Goal: Information Seeking & Learning: Learn about a topic

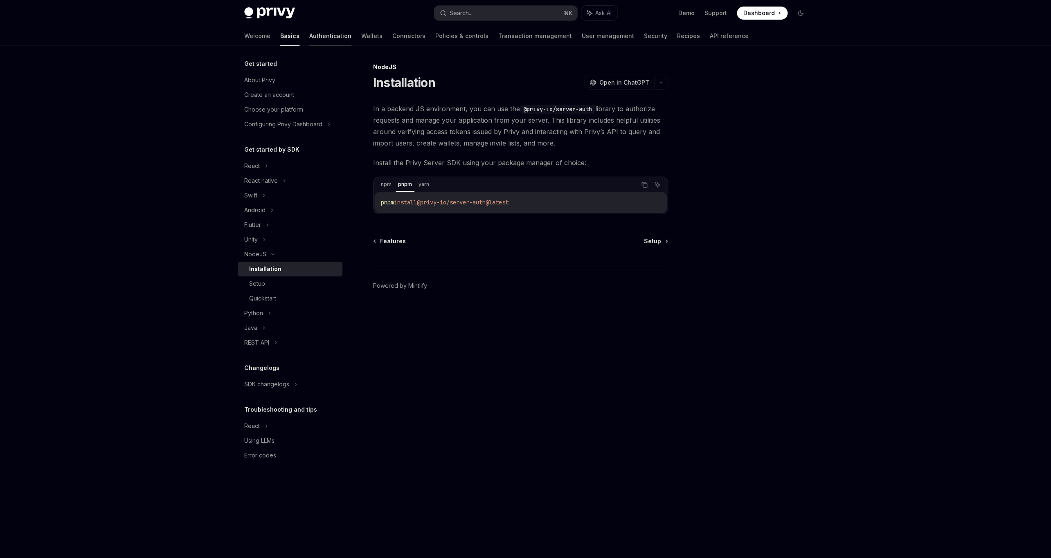
click at [309, 35] on link "Authentication" at bounding box center [330, 36] width 42 height 20
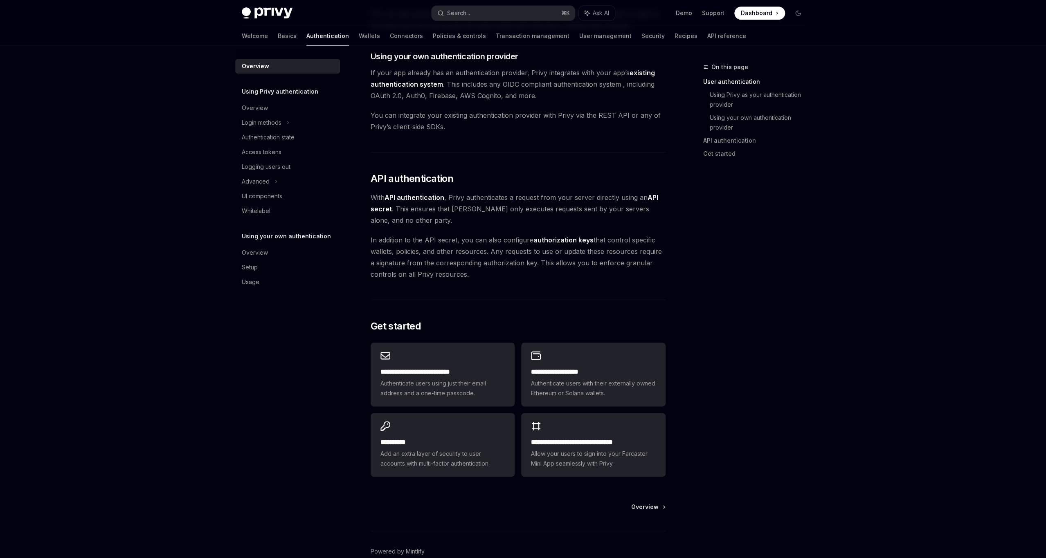
scroll to position [467, 0]
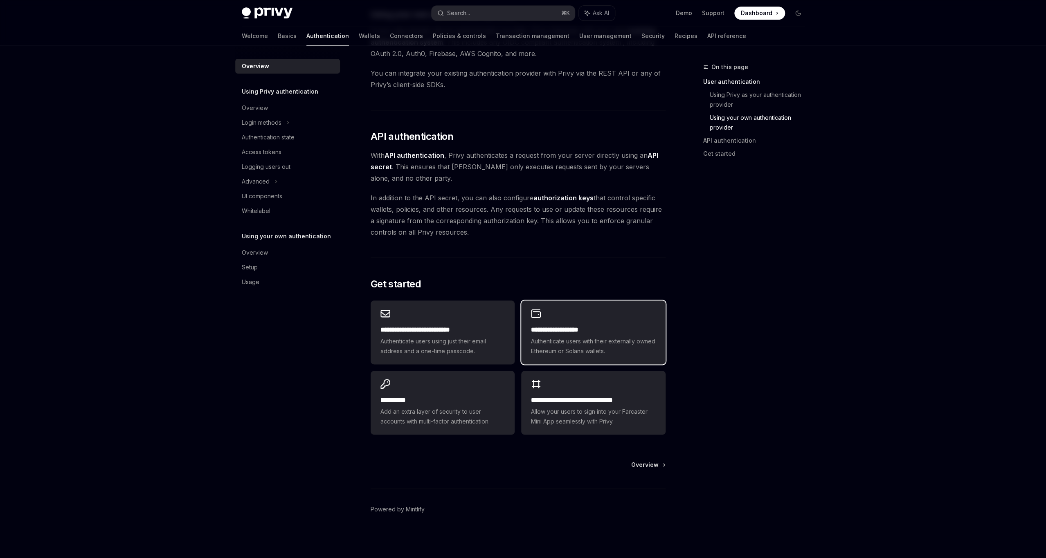
click at [636, 347] on span "Authenticate users with their externally owned Ethereum or Solana wallets." at bounding box center [593, 347] width 124 height 20
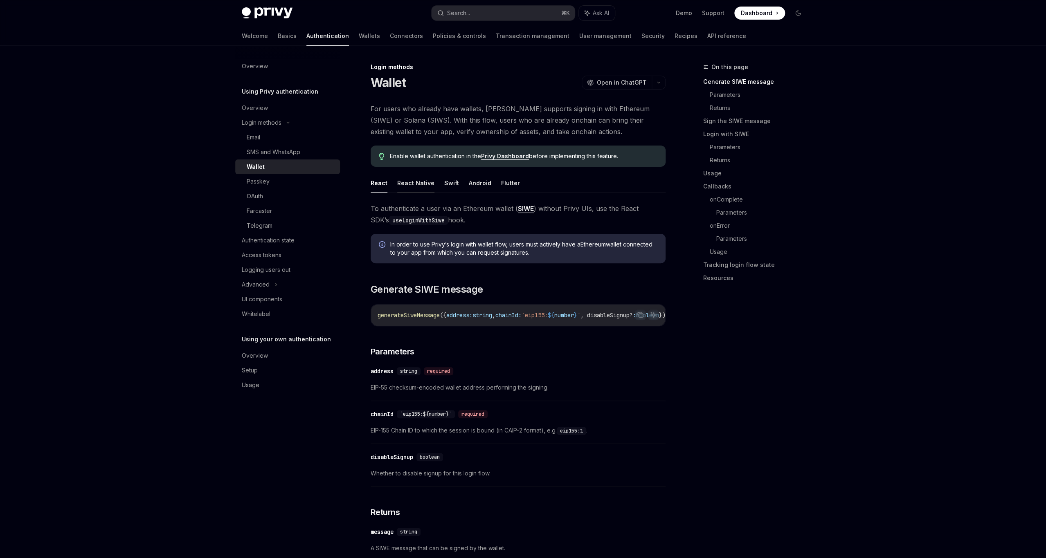
click at [409, 186] on button "React Native" at bounding box center [415, 182] width 37 height 19
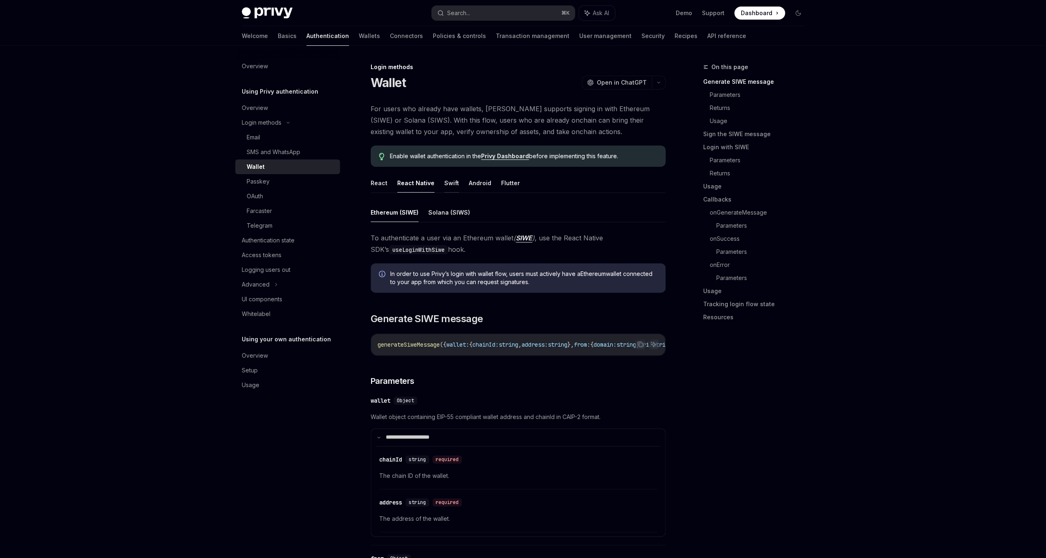
click at [450, 186] on button "Swift" at bounding box center [451, 182] width 15 height 19
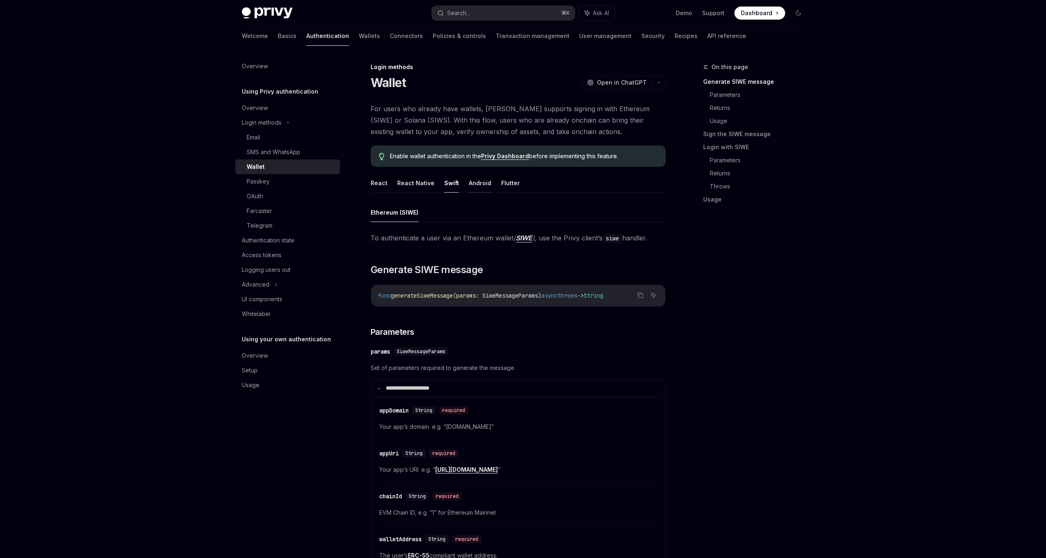
click at [481, 186] on button "Android" at bounding box center [480, 182] width 22 height 19
click at [507, 185] on button "Flutter" at bounding box center [510, 182] width 19 height 19
click at [382, 186] on button "React" at bounding box center [379, 182] width 17 height 19
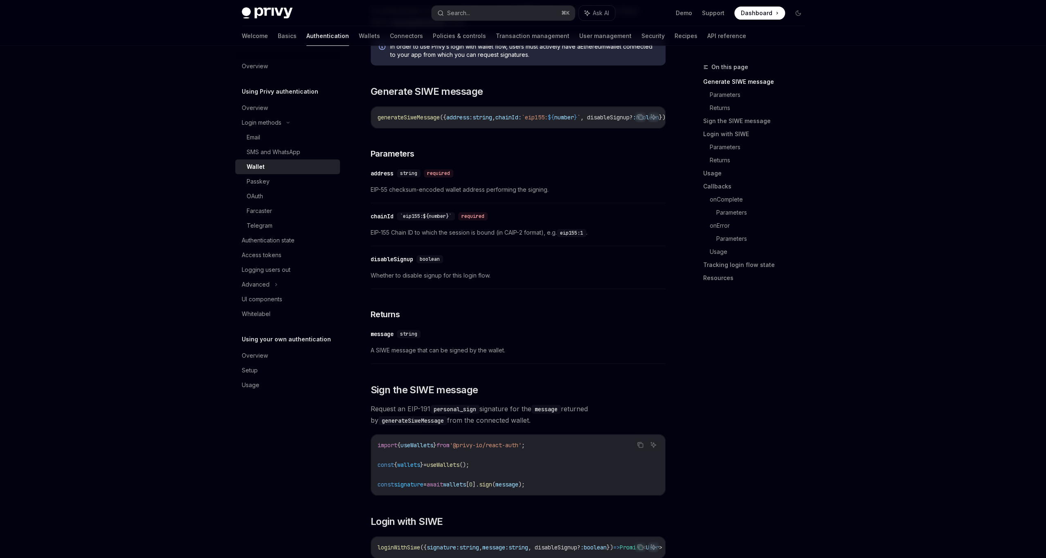
scroll to position [114, 0]
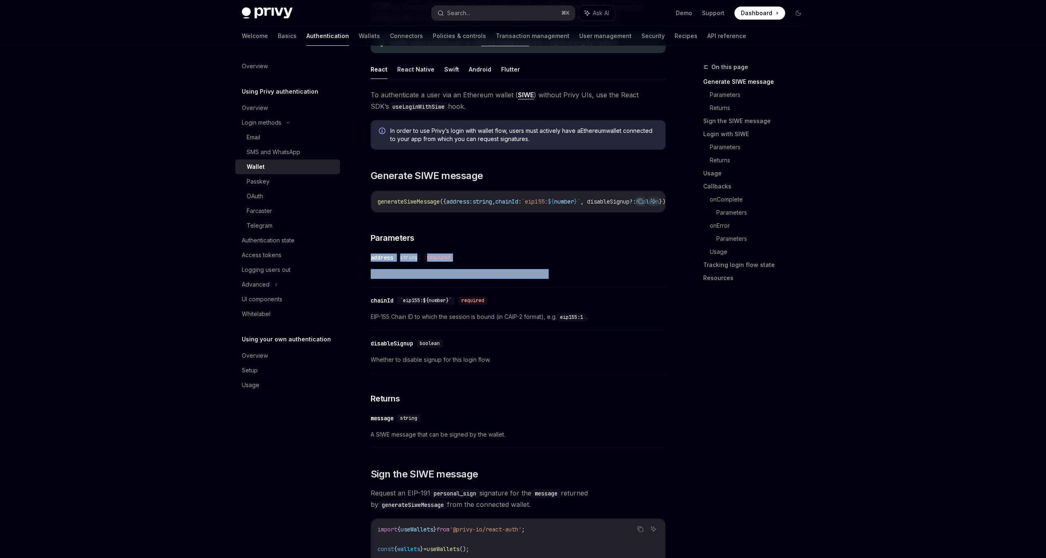
drag, startPoint x: 371, startPoint y: 258, endPoint x: 552, endPoint y: 278, distance: 181.9
click at [552, 278] on div "​ address string required EIP-55 checksum-encoded wallet address performing the…" at bounding box center [518, 268] width 295 height 39
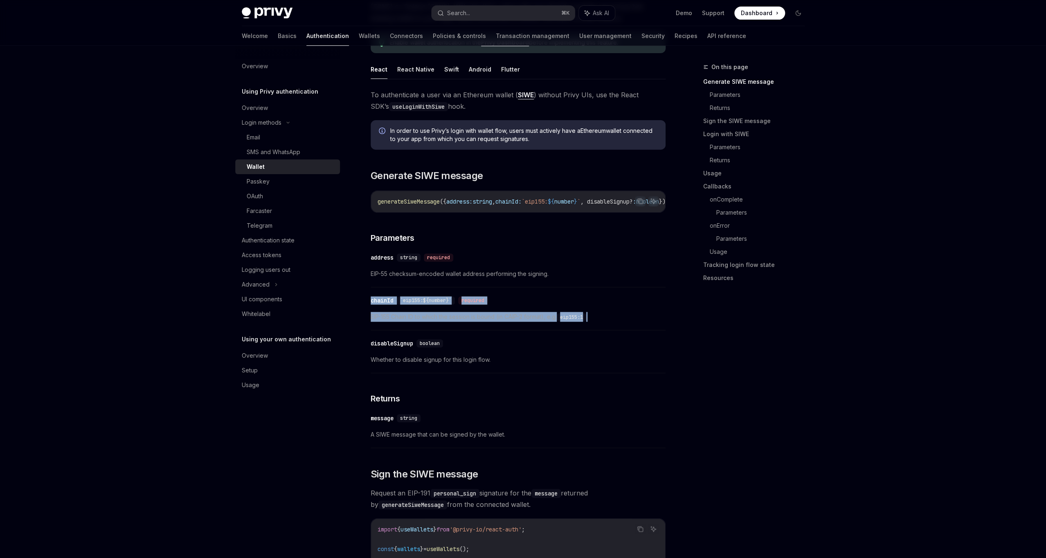
drag, startPoint x: 600, startPoint y: 322, endPoint x: 366, endPoint y: 303, distance: 234.3
click at [371, 303] on div "​ chainId `eip155:${number}` required EIP-155 Chain ID to which the session is …" at bounding box center [518, 311] width 295 height 39
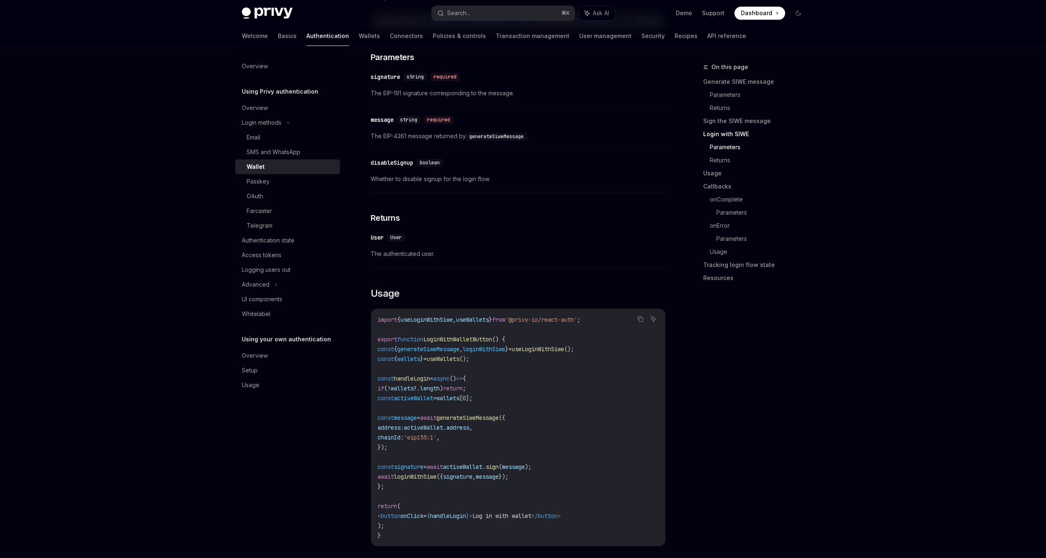
scroll to position [730, 0]
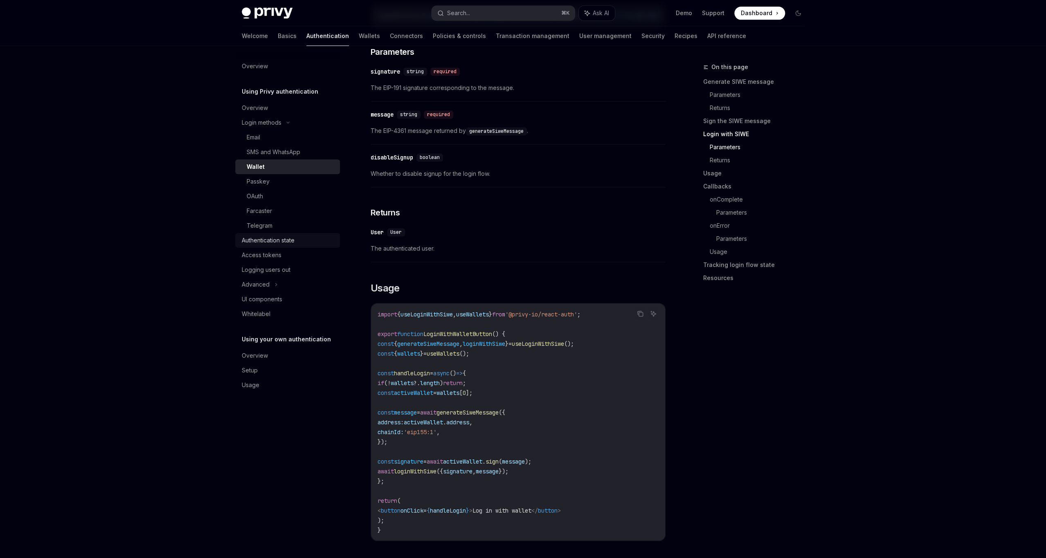
click at [279, 242] on div "Authentication state" at bounding box center [268, 241] width 53 height 10
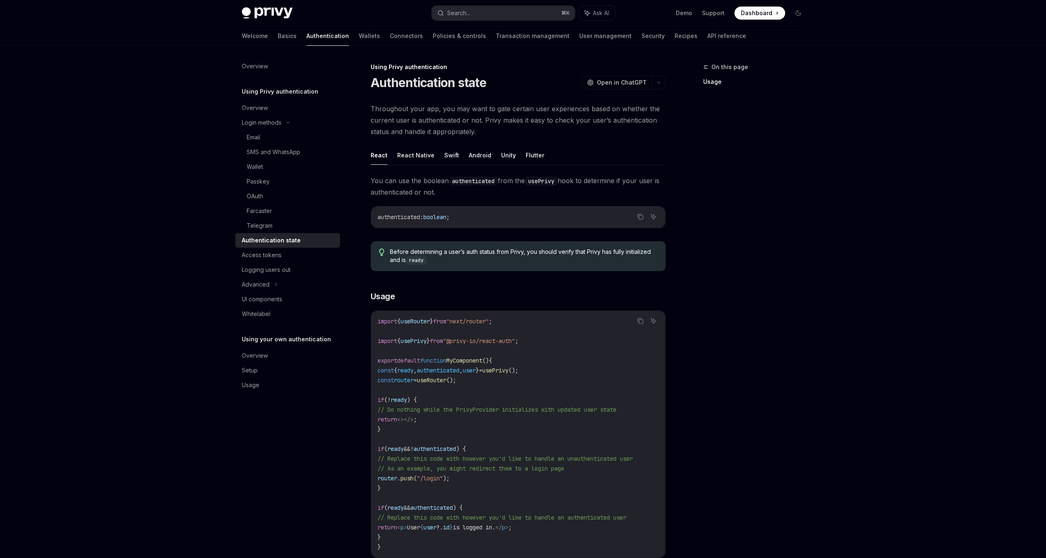
scroll to position [137, 0]
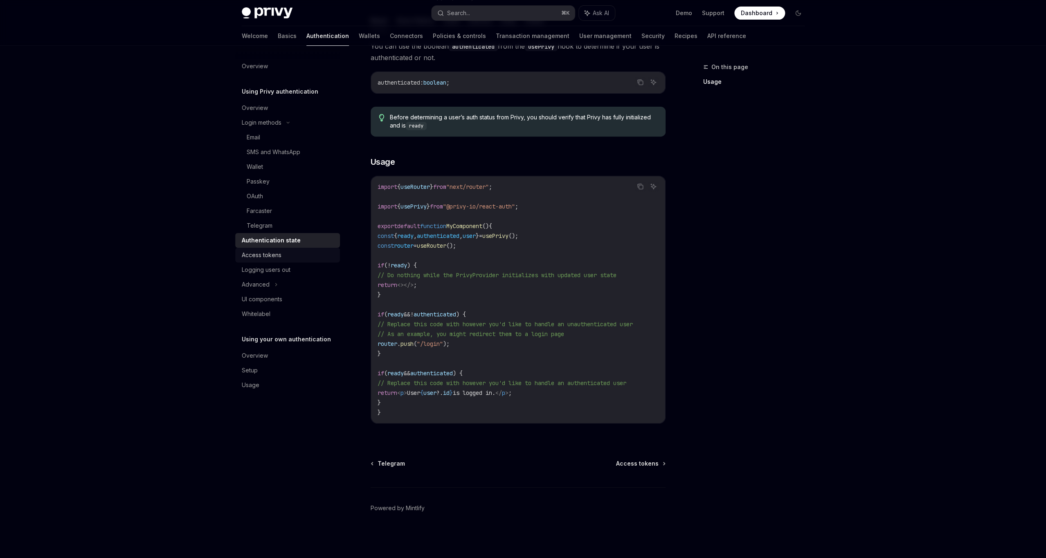
click at [263, 258] on div "Access tokens" at bounding box center [262, 255] width 40 height 10
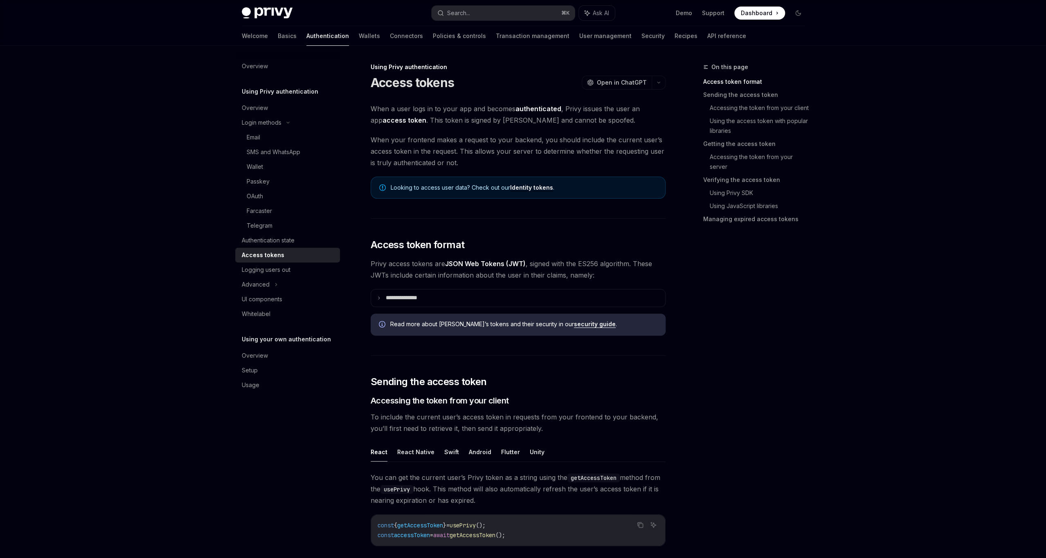
scroll to position [97, 0]
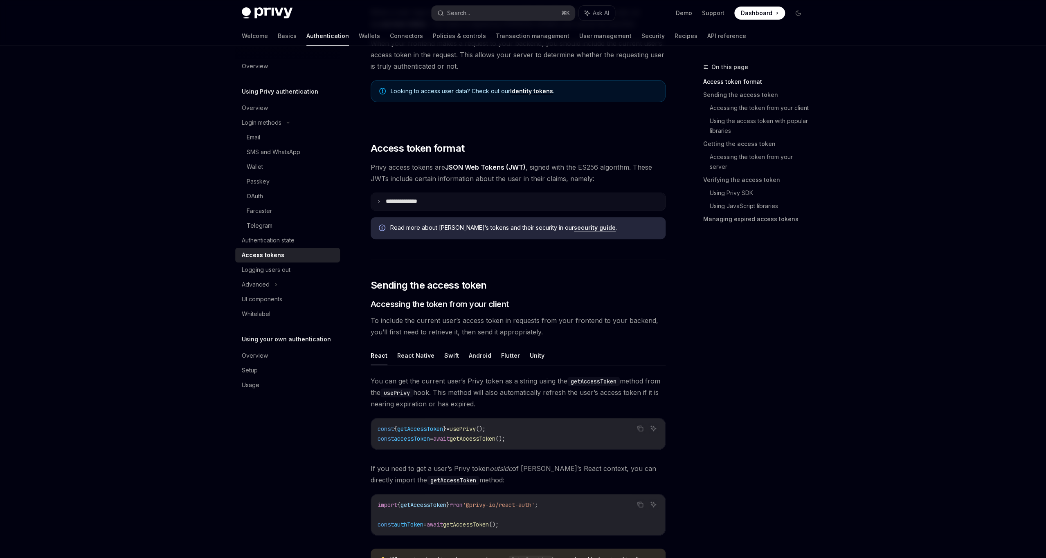
click at [377, 200] on icon at bounding box center [379, 202] width 4 height 4
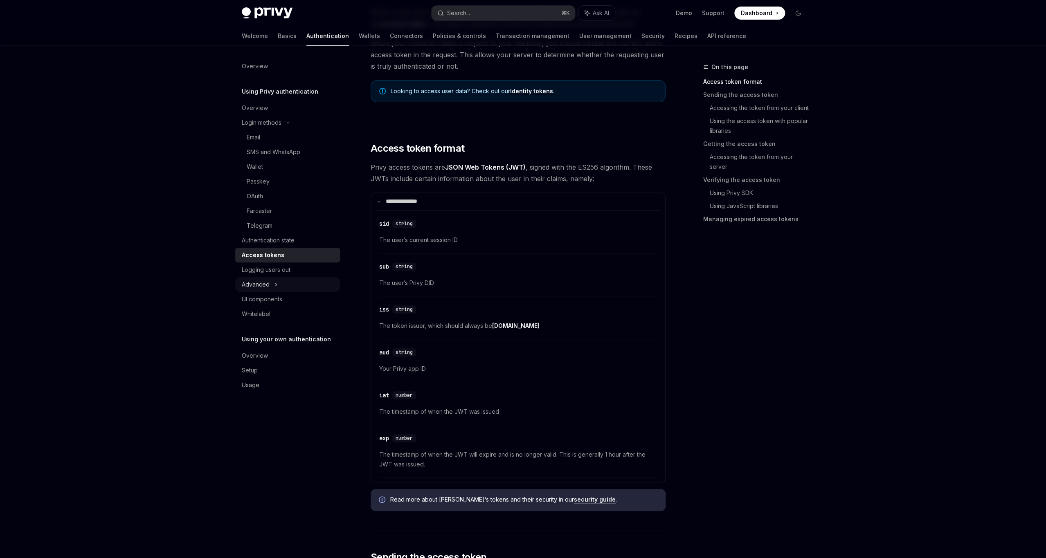
click at [263, 286] on div "Advanced" at bounding box center [256, 285] width 28 height 10
click at [272, 401] on div "Overview" at bounding box center [288, 400] width 93 height 10
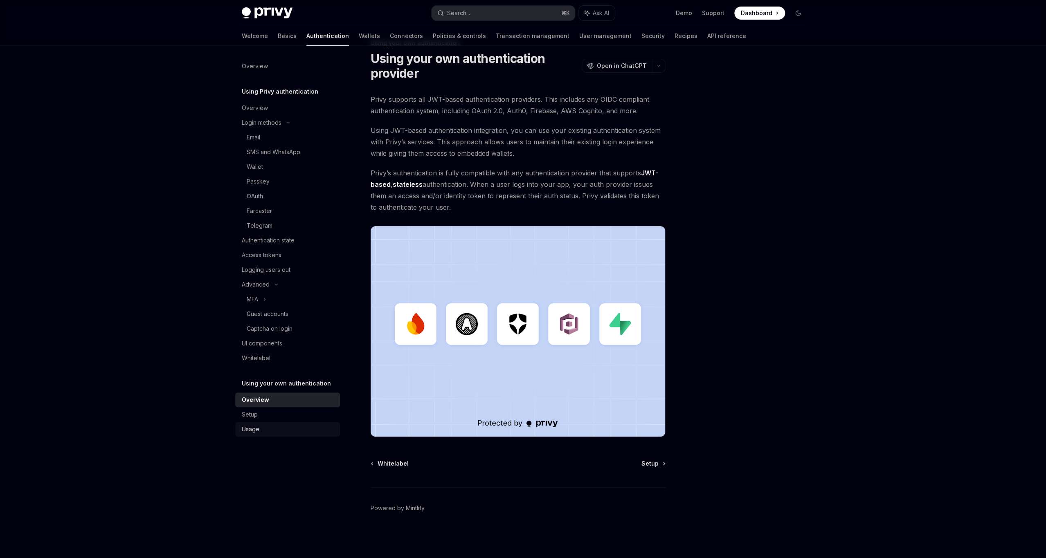
click at [264, 423] on link "Usage" at bounding box center [287, 429] width 105 height 15
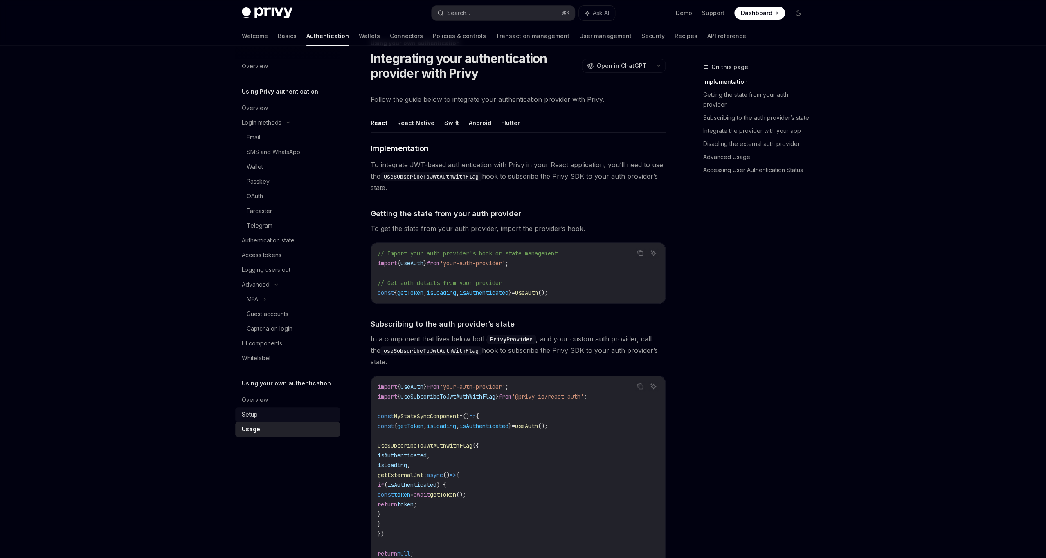
click at [262, 420] on link "Setup" at bounding box center [287, 414] width 105 height 15
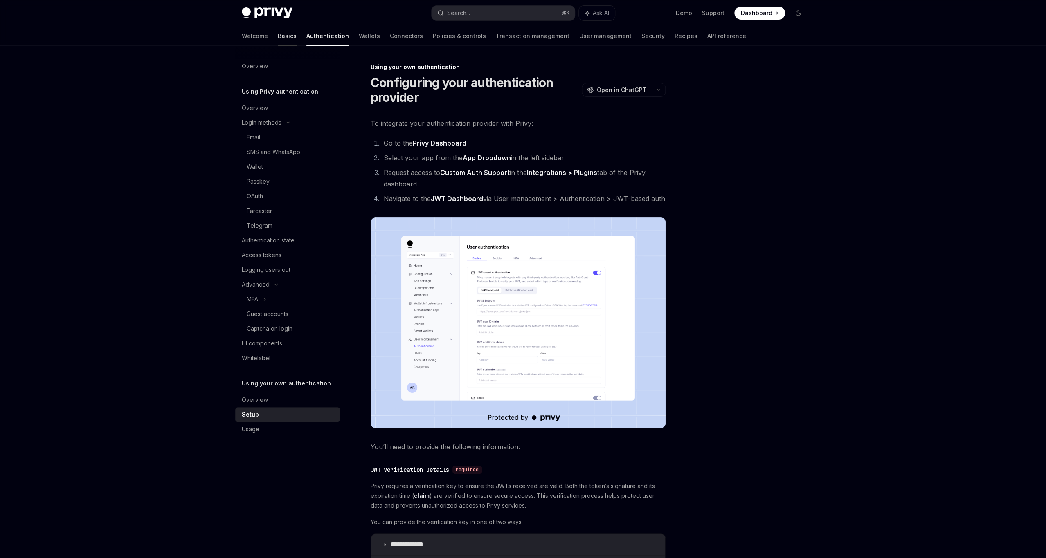
click at [278, 35] on link "Basics" at bounding box center [287, 36] width 19 height 20
type textarea "*"
